Goal: Information Seeking & Learning: Learn about a topic

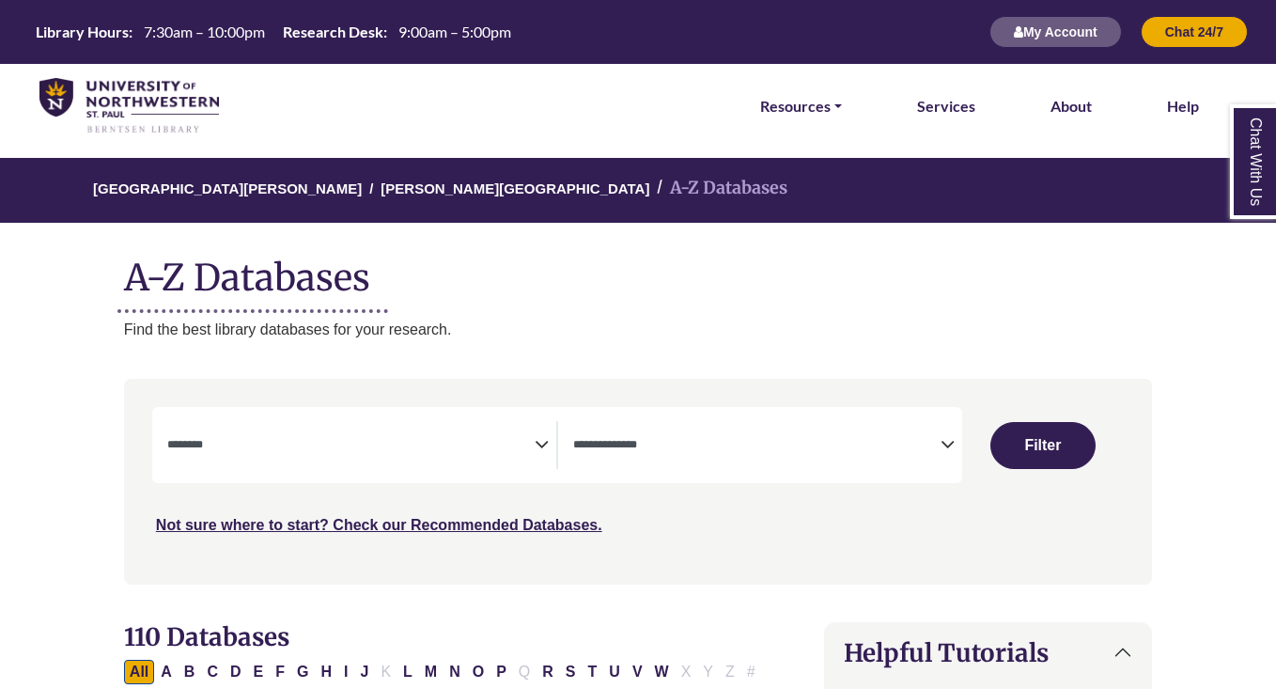
select select "Database Subject Filter"
select select "Database Types Filter"
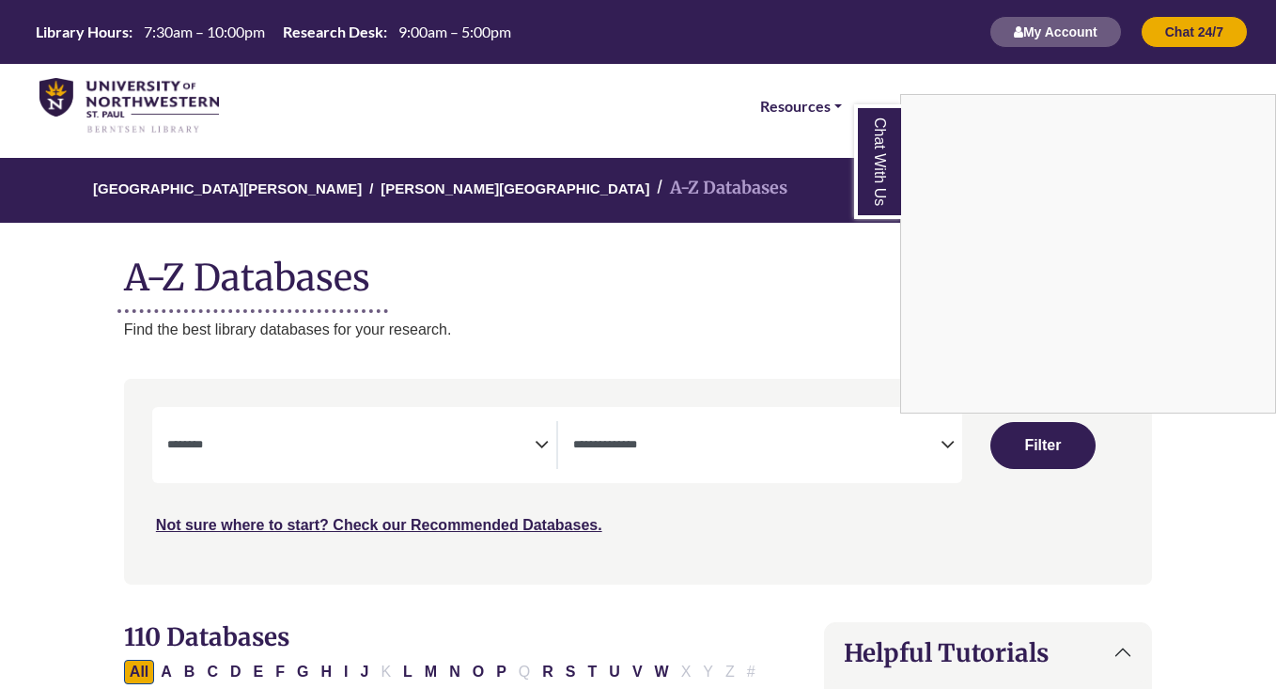
click at [412, 439] on div "Chat With Us" at bounding box center [638, 344] width 1276 height 689
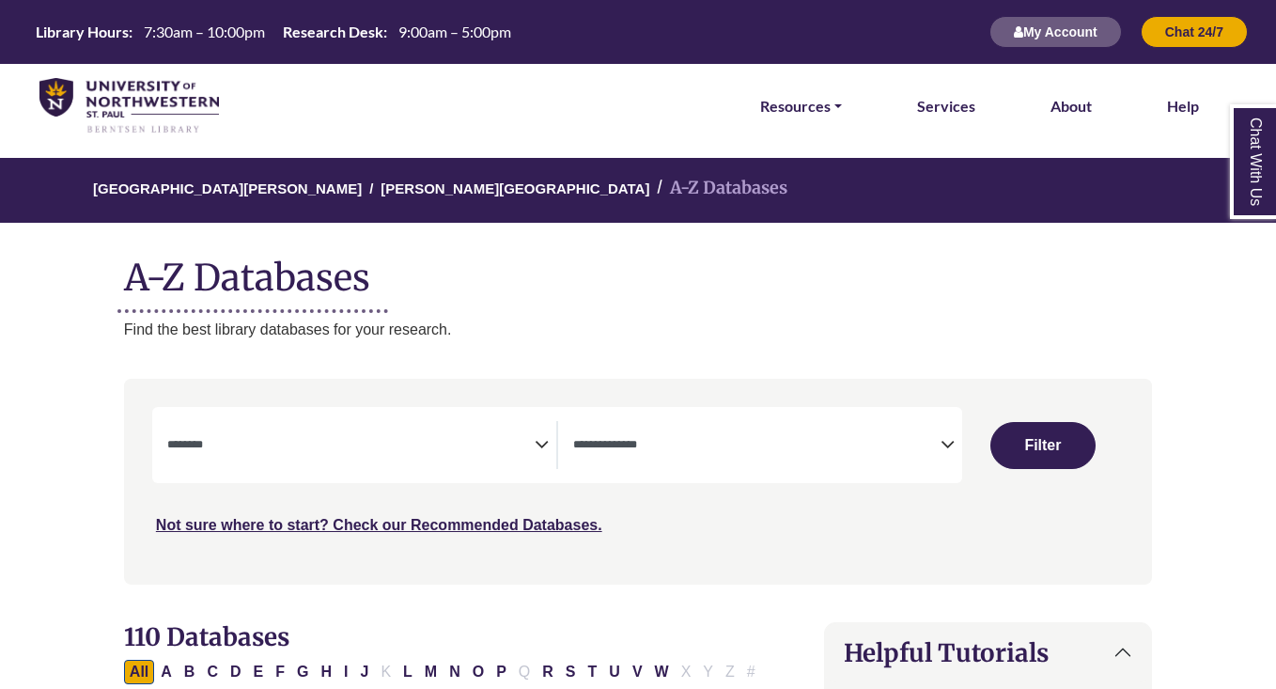
click at [541, 452] on icon "Search filters" at bounding box center [542, 441] width 14 height 28
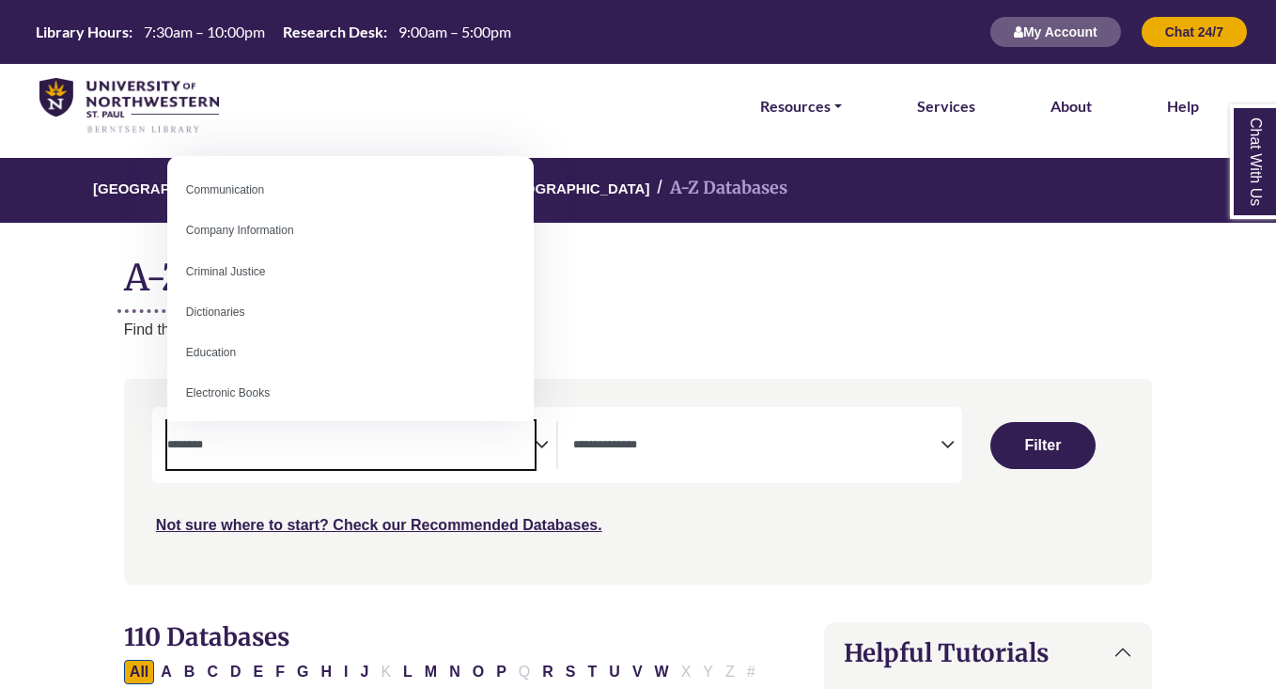
scroll to position [376, 0]
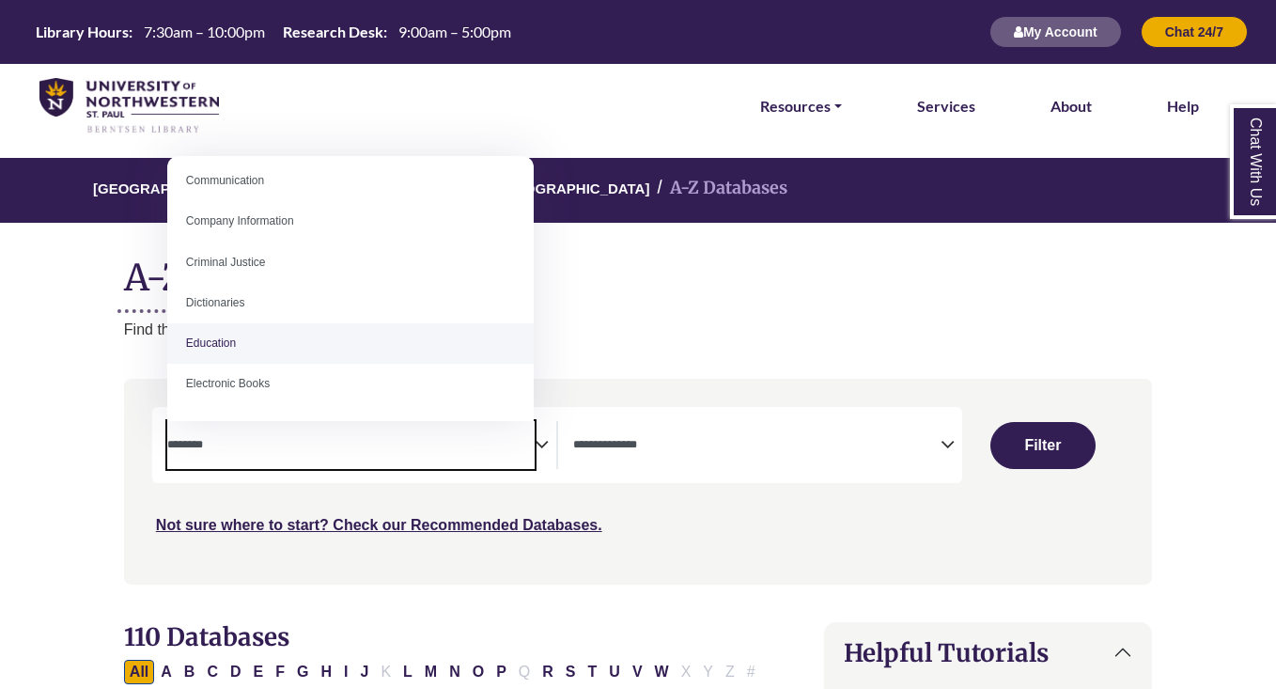
click at [753, 337] on p "Find the best library databases for your research." at bounding box center [638, 330] width 1028 height 24
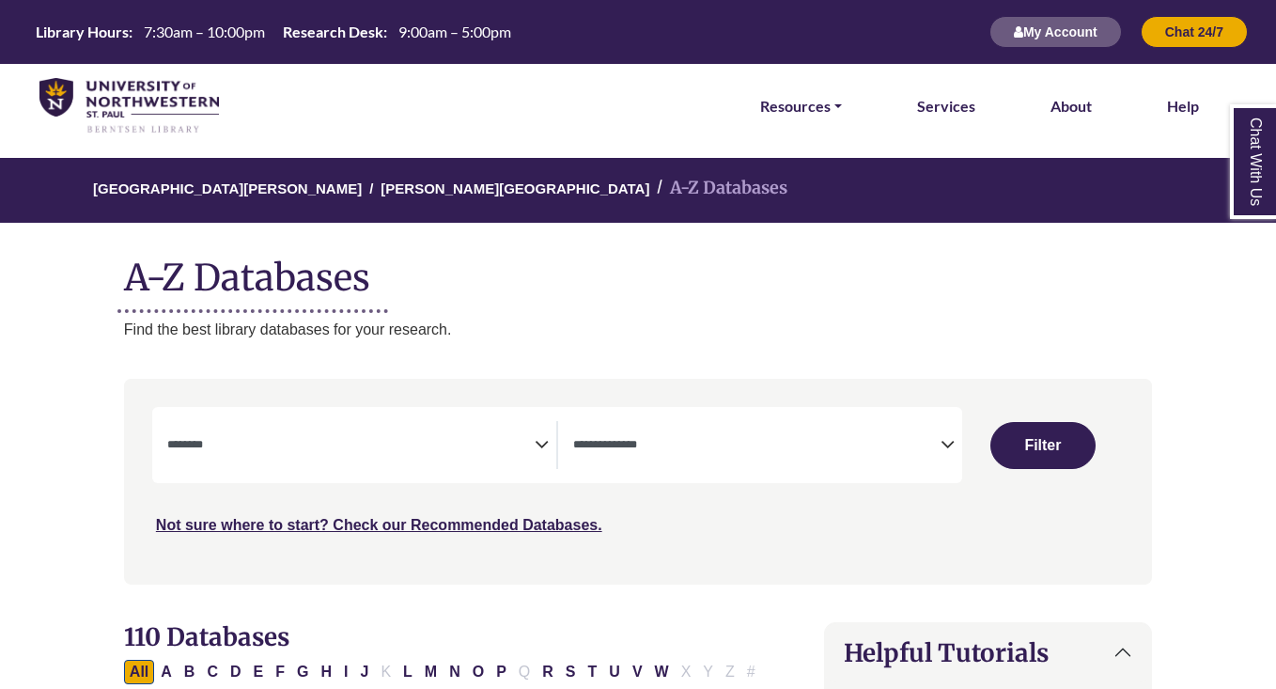
click at [762, 429] on span "Search filters" at bounding box center [756, 445] width 367 height 48
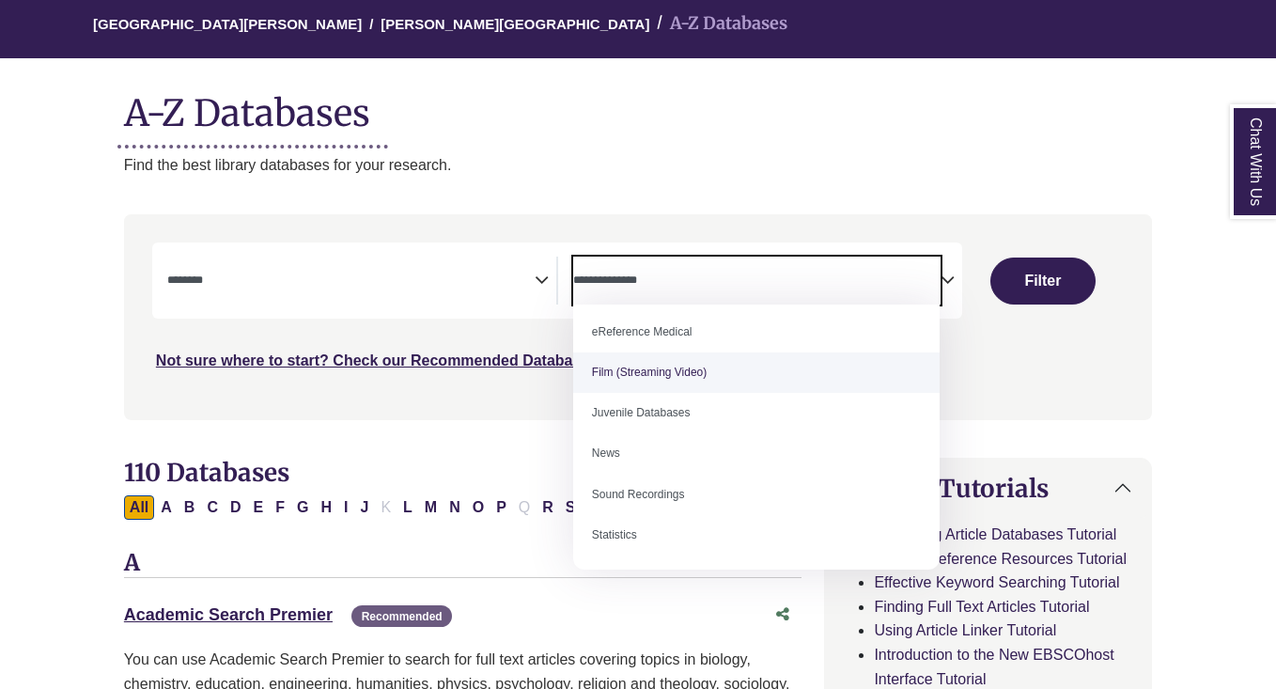
scroll to position [188, 0]
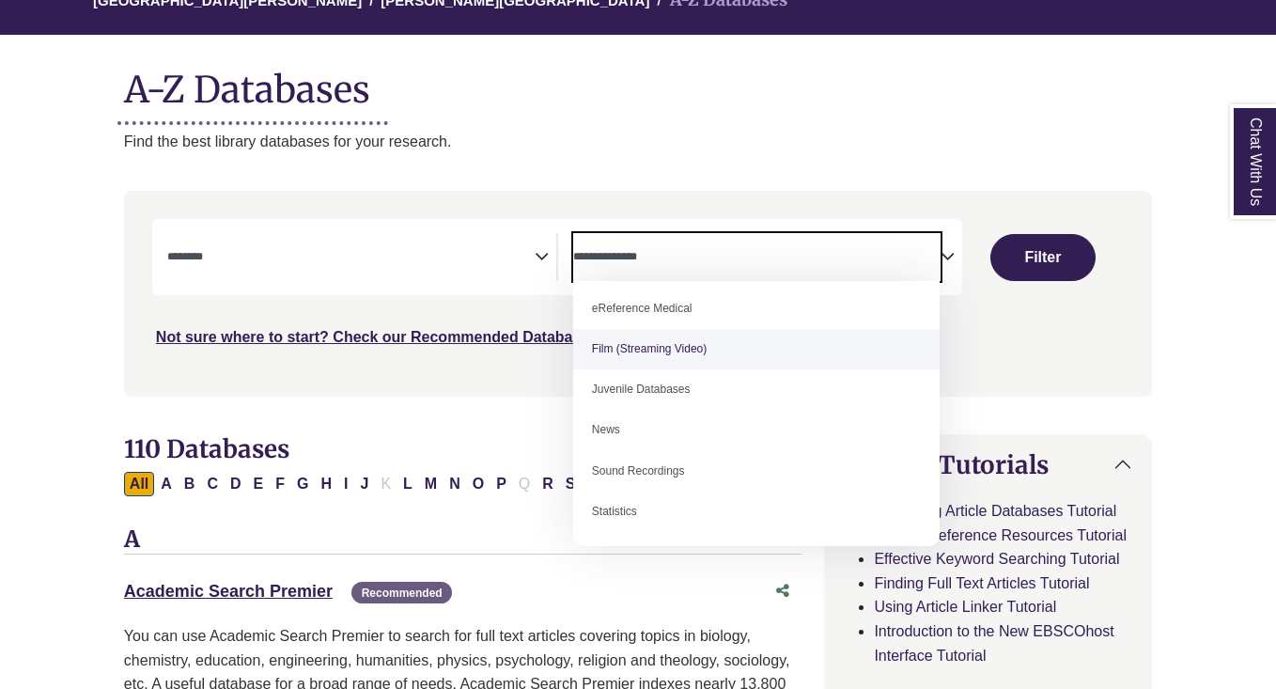
click at [1047, 365] on div "Search filters" at bounding box center [637, 293] width 1005 height 190
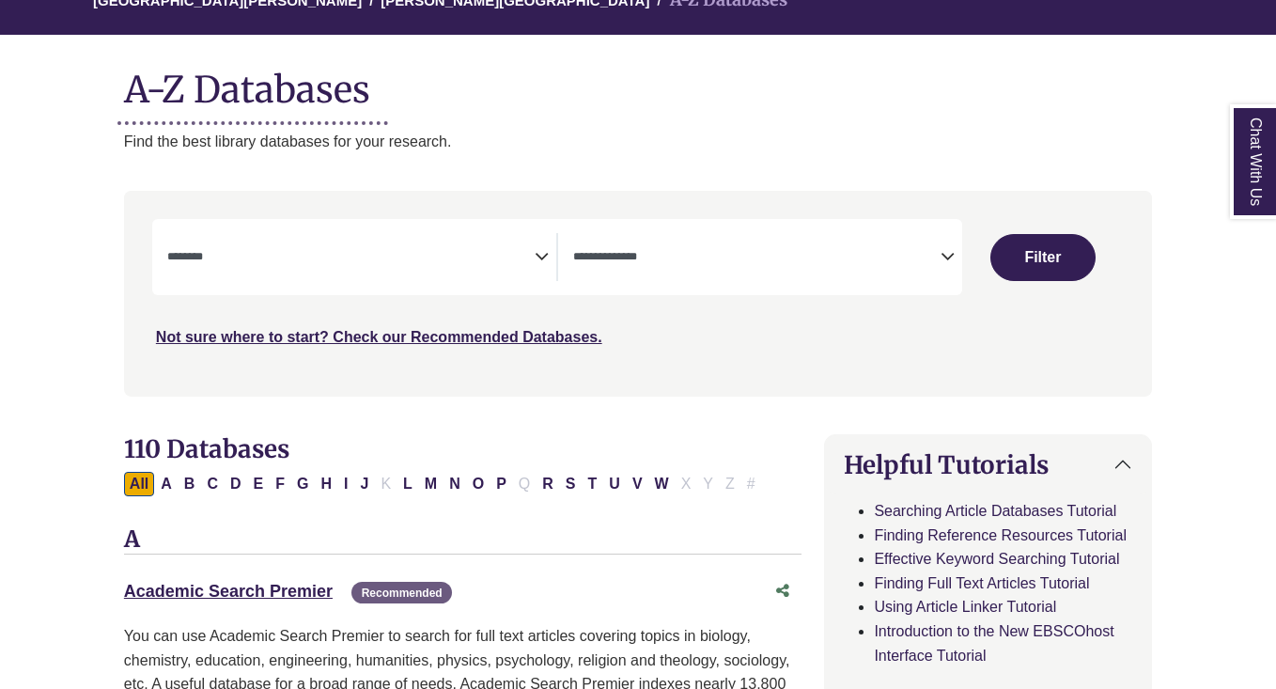
scroll to position [282, 0]
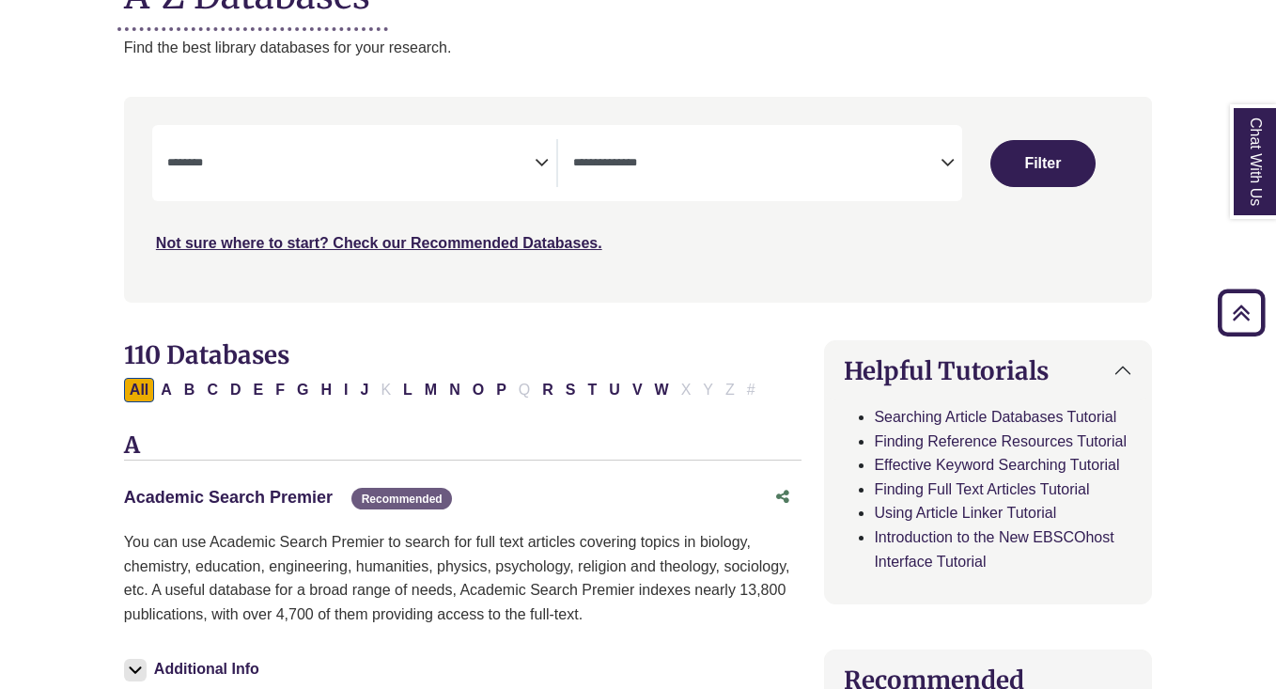
click at [305, 493] on link "Academic Search Premier This link opens in a new window" at bounding box center [228, 497] width 209 height 19
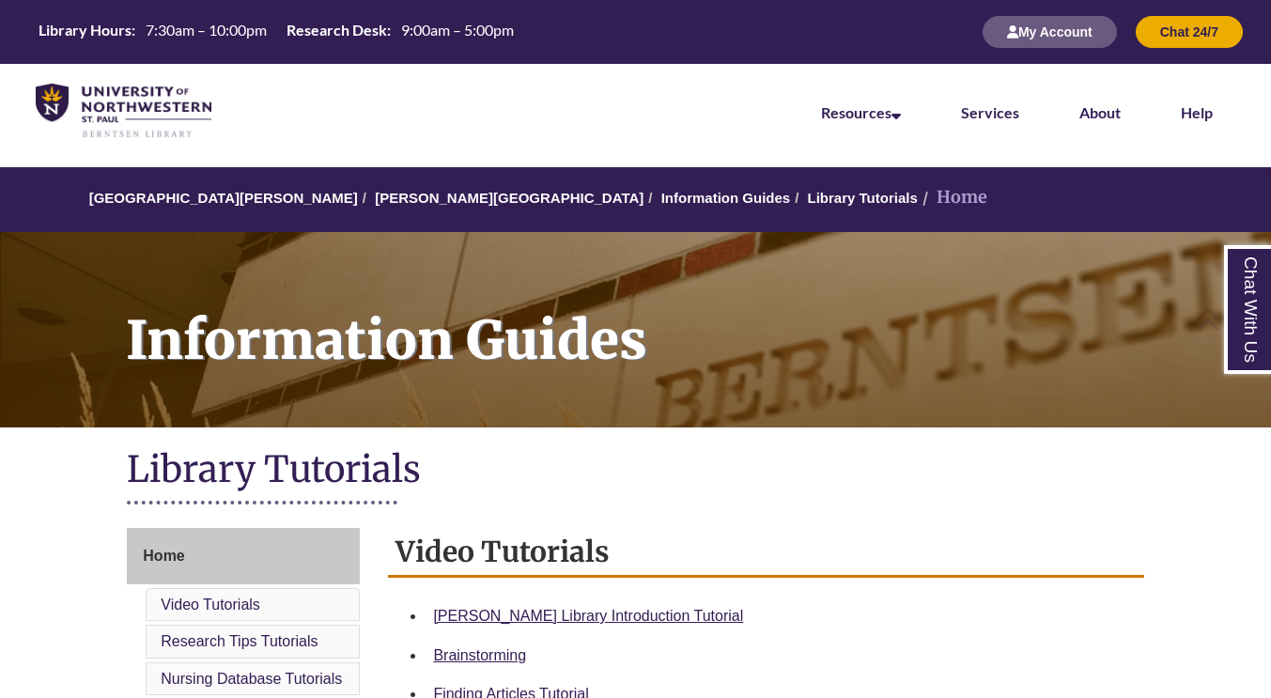
scroll to position [470, 0]
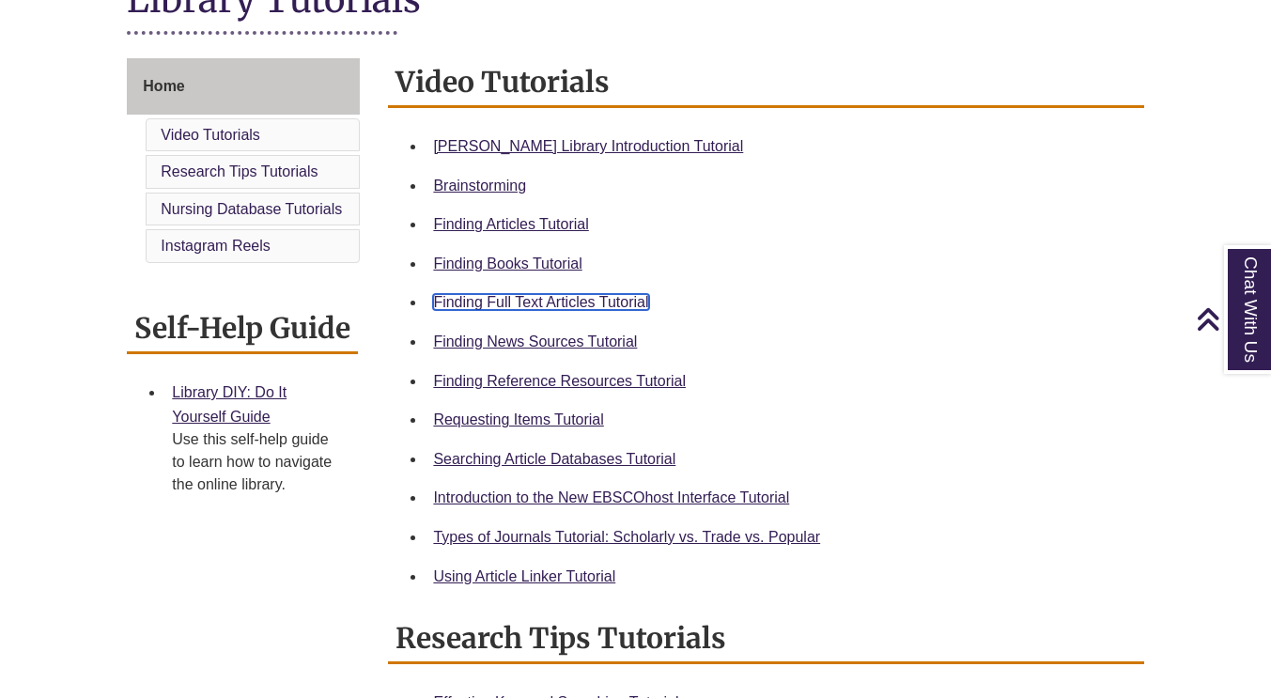
click at [531, 308] on link "Finding Full Text Articles Tutorial" at bounding box center [540, 302] width 215 height 16
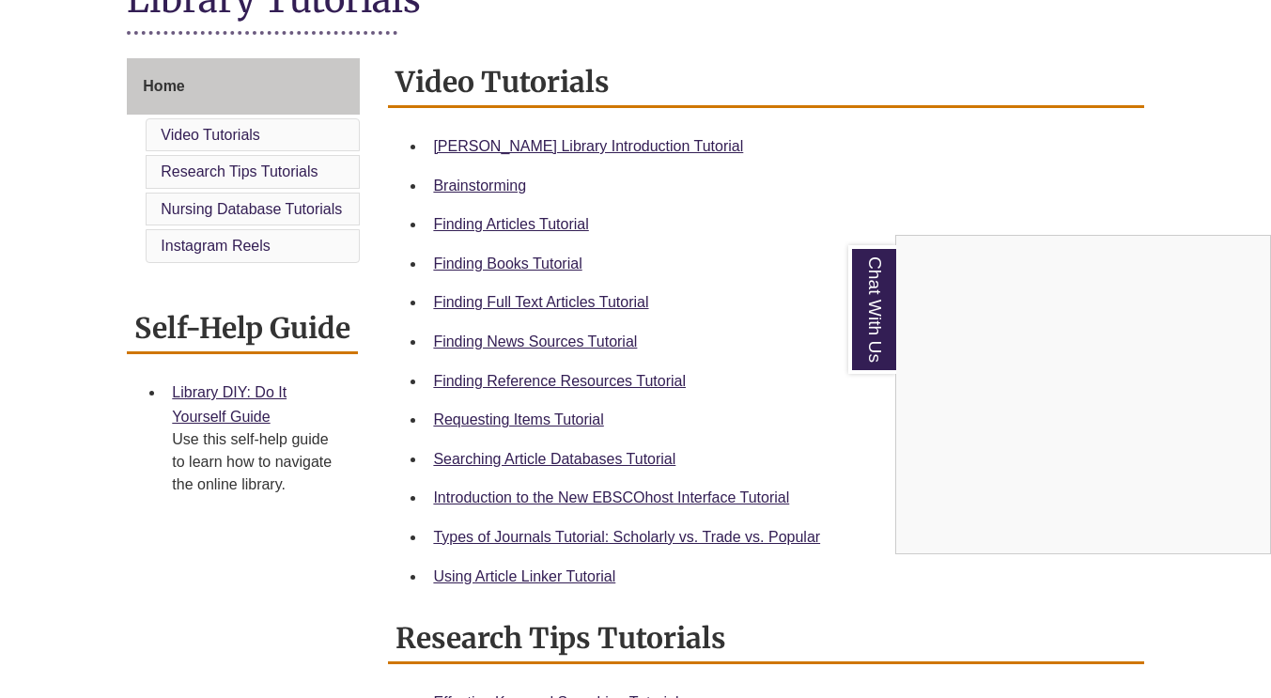
click at [513, 581] on div "Chat With Us" at bounding box center [635, 349] width 1271 height 698
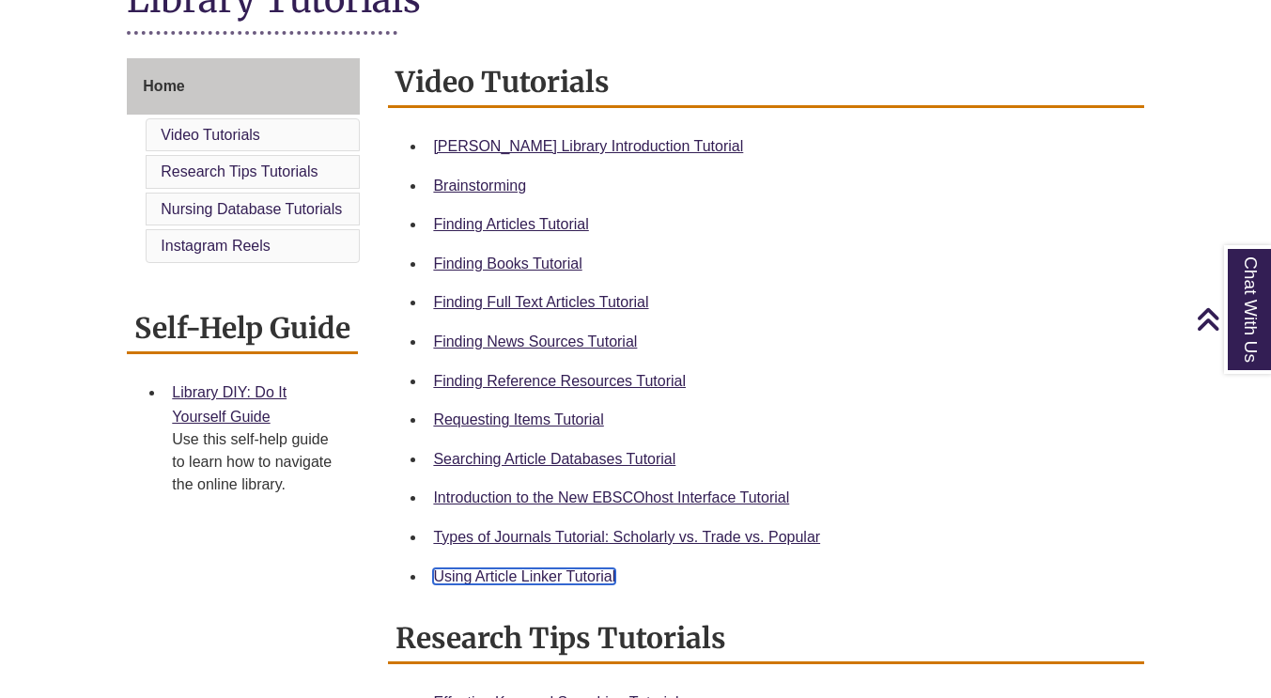
click at [497, 573] on link "Using Article Linker Tutorial" at bounding box center [524, 576] width 182 height 16
